Goal: Task Accomplishment & Management: Complete application form

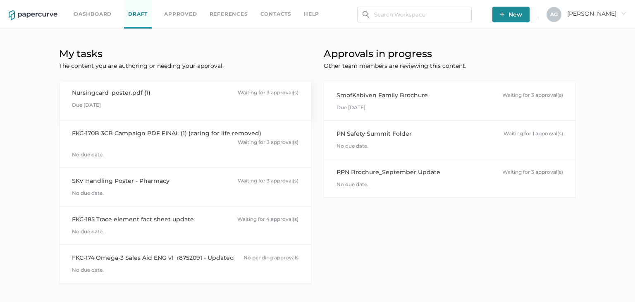
click at [275, 93] on div "Waiting for 3 approval(s)" at bounding box center [268, 92] width 61 height 9
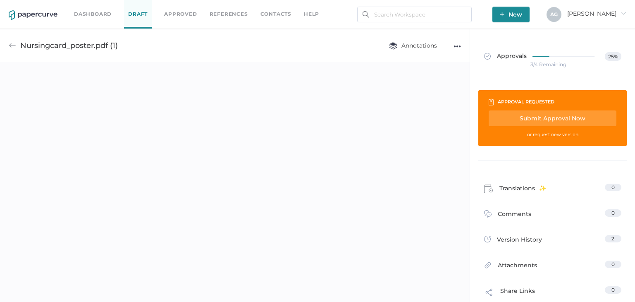
click at [565, 117] on div "Submit Approval Now" at bounding box center [552, 118] width 128 height 16
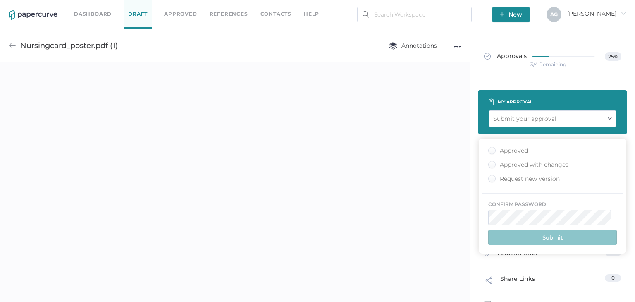
click at [509, 153] on div "Approved" at bounding box center [508, 151] width 40 height 8
click at [490, 148] on input "Approved" at bounding box center [490, 148] width 0 height 0
type input "angela.gloudon@fresenius-kabi.com"
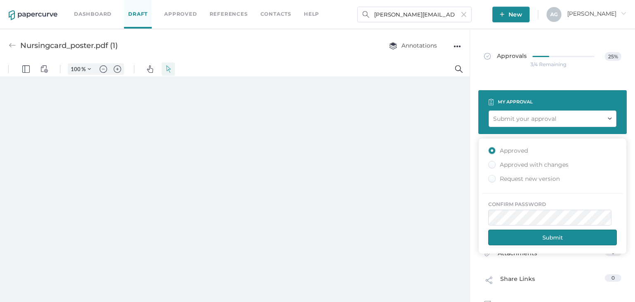
click at [541, 241] on button "Submit" at bounding box center [552, 237] width 128 height 16
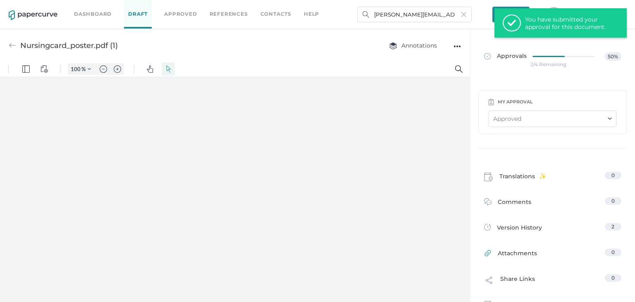
type input "97"
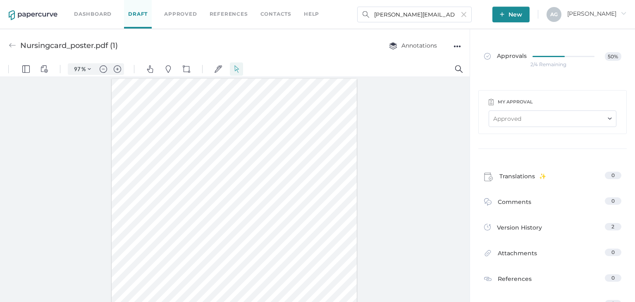
click at [98, 12] on link "Dashboard" at bounding box center [93, 14] width 38 height 9
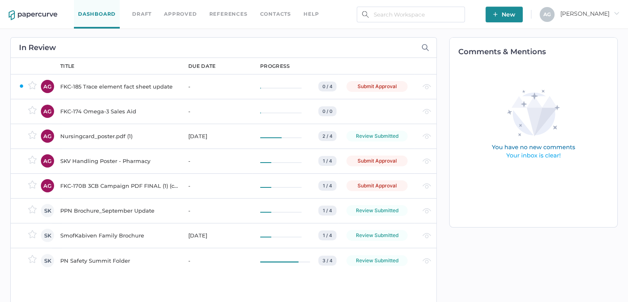
click at [380, 84] on div "Submit Approval" at bounding box center [377, 86] width 61 height 11
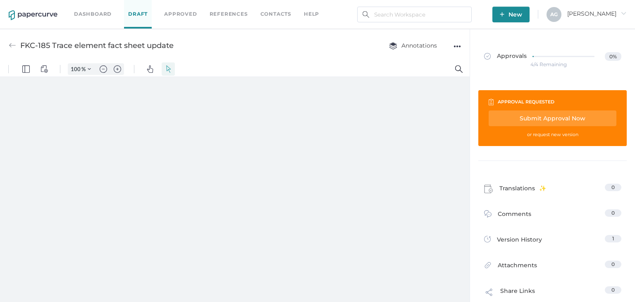
click at [536, 118] on div "Submit Approval Now" at bounding box center [552, 118] width 128 height 16
type input "97"
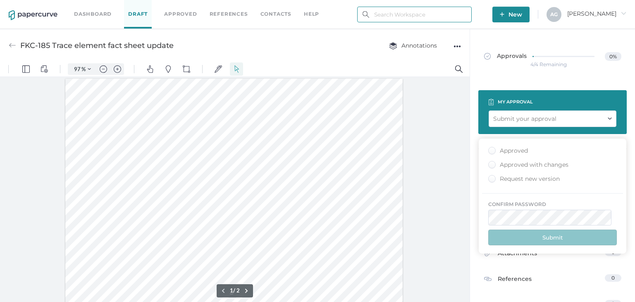
type input "angela.gloudon@fresenius-kabi.com"
click at [495, 151] on div "Approved" at bounding box center [508, 151] width 40 height 8
click at [490, 148] on input "Approved" at bounding box center [490, 148] width 0 height 0
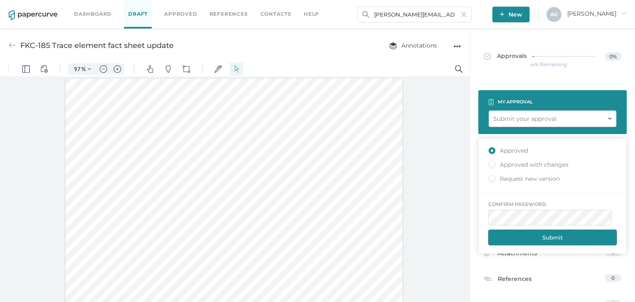
click at [565, 238] on button "Submit" at bounding box center [552, 237] width 128 height 16
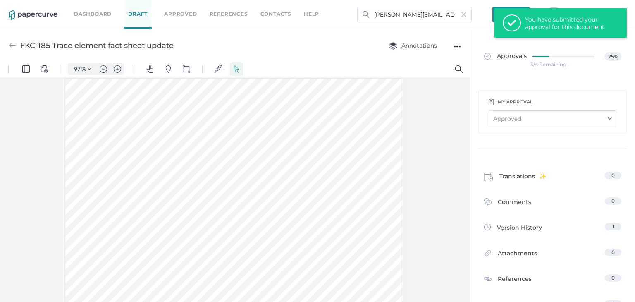
click at [89, 13] on link "Dashboard" at bounding box center [93, 14] width 38 height 9
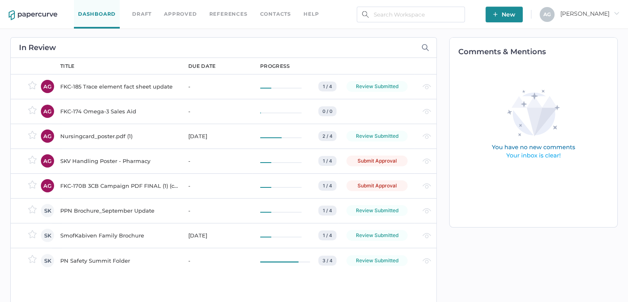
click at [367, 162] on div "Submit Approval" at bounding box center [377, 160] width 61 height 11
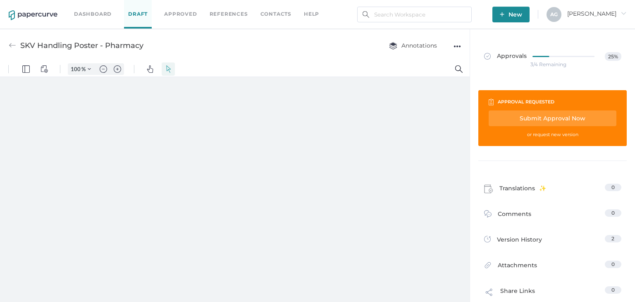
type input "97"
click at [552, 113] on div "Submit Approval Now" at bounding box center [552, 118] width 128 height 16
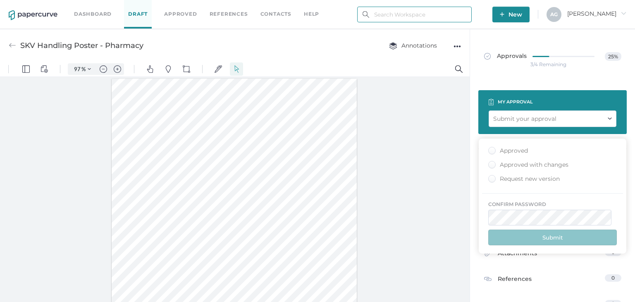
type input "[PERSON_NAME][EMAIL_ADDRESS][DOMAIN_NAME]"
click at [495, 145] on div "Approved Approved with changes Request new version confirm password Submit" at bounding box center [552, 195] width 148 height 115
click at [495, 151] on div "Approved" at bounding box center [508, 151] width 40 height 8
click at [490, 148] on input "Approved" at bounding box center [490, 148] width 0 height 0
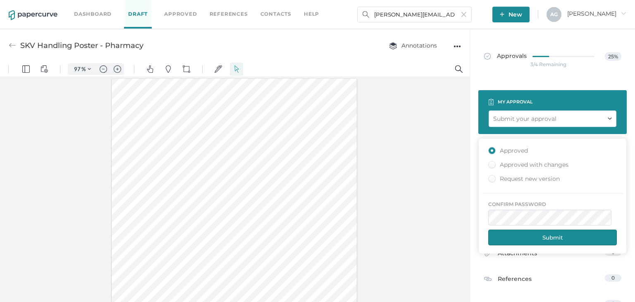
click at [551, 238] on button "Submit" at bounding box center [552, 237] width 128 height 16
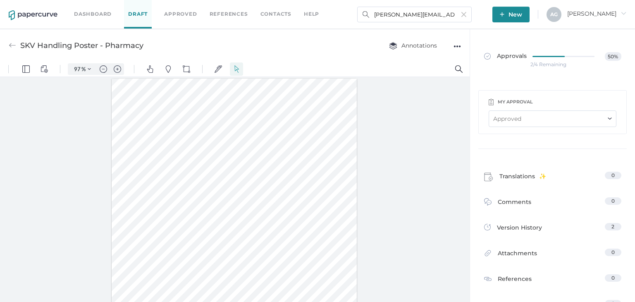
click at [50, 125] on div at bounding box center [234, 191] width 469 height 228
click at [93, 180] on div at bounding box center [234, 191] width 469 height 228
